Goal: Navigation & Orientation: Go to known website

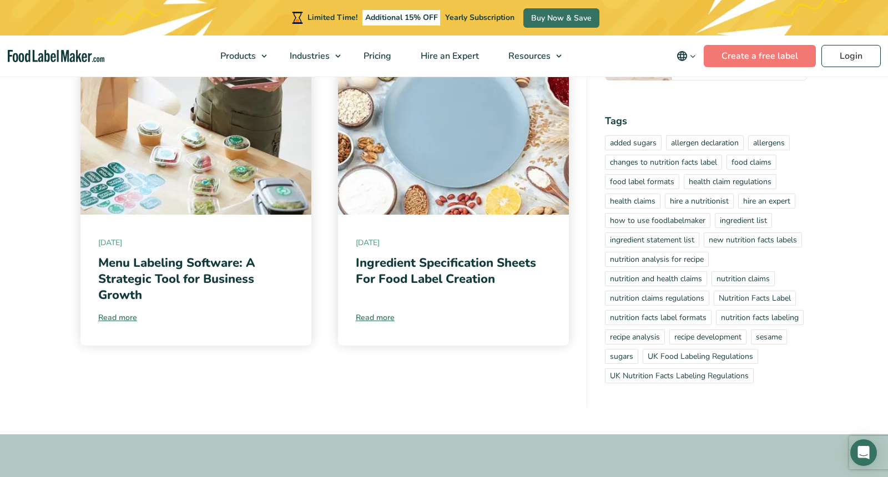
scroll to position [1949, 0]
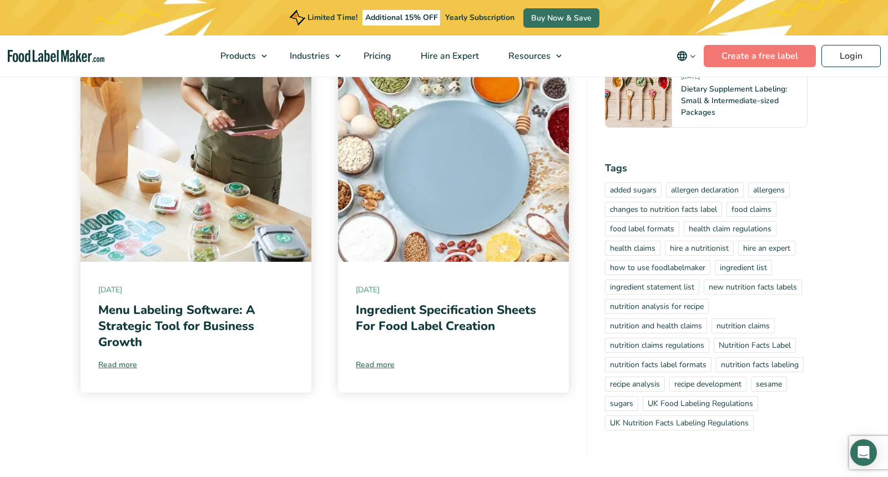
click at [94, 56] on img "main navigation" at bounding box center [56, 56] width 97 height 13
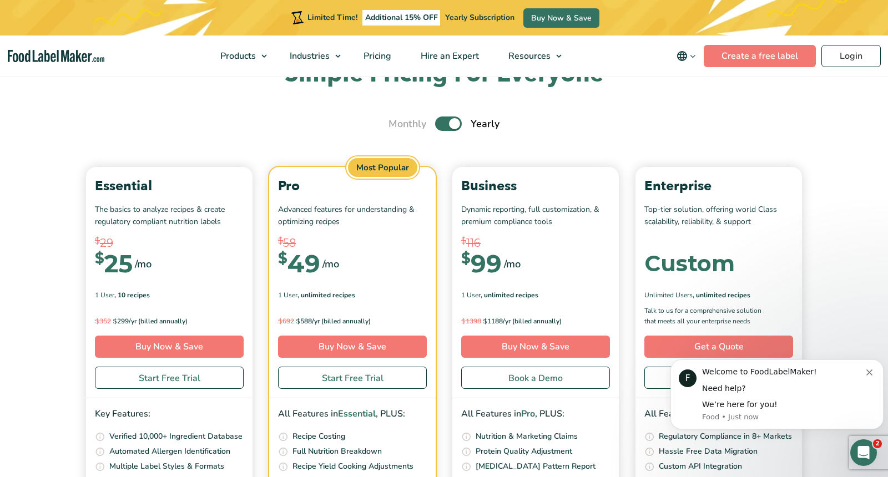
scroll to position [3585, 0]
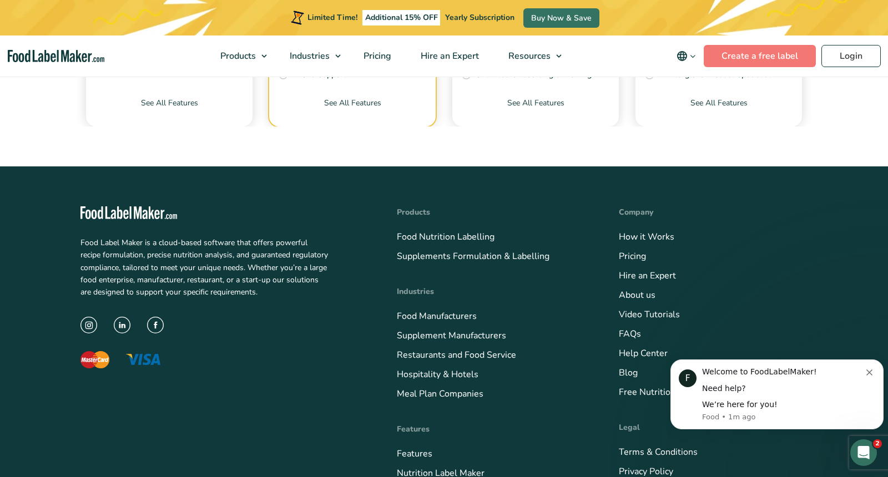
scroll to position [3921, 0]
